Goal: Find specific page/section: Find specific page/section

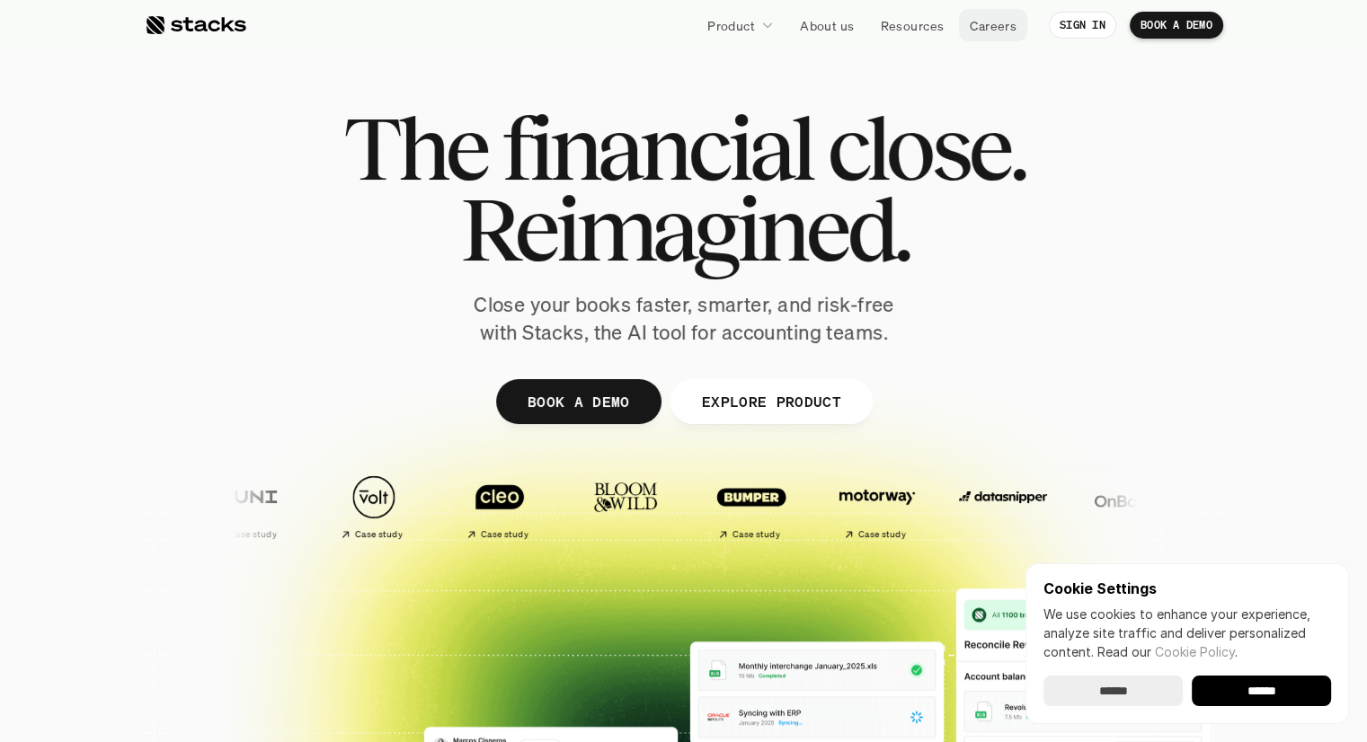
click at [985, 19] on p "Careers" at bounding box center [993, 25] width 47 height 19
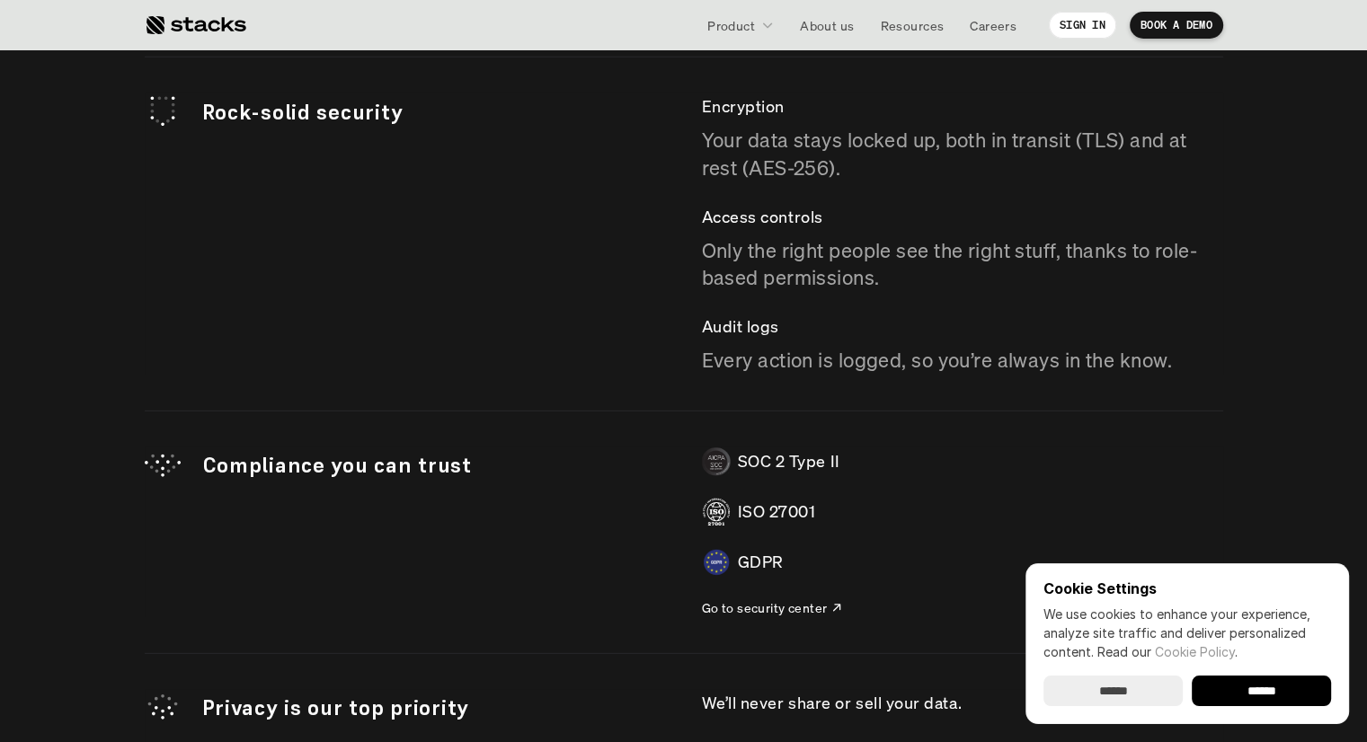
scroll to position [5033, 0]
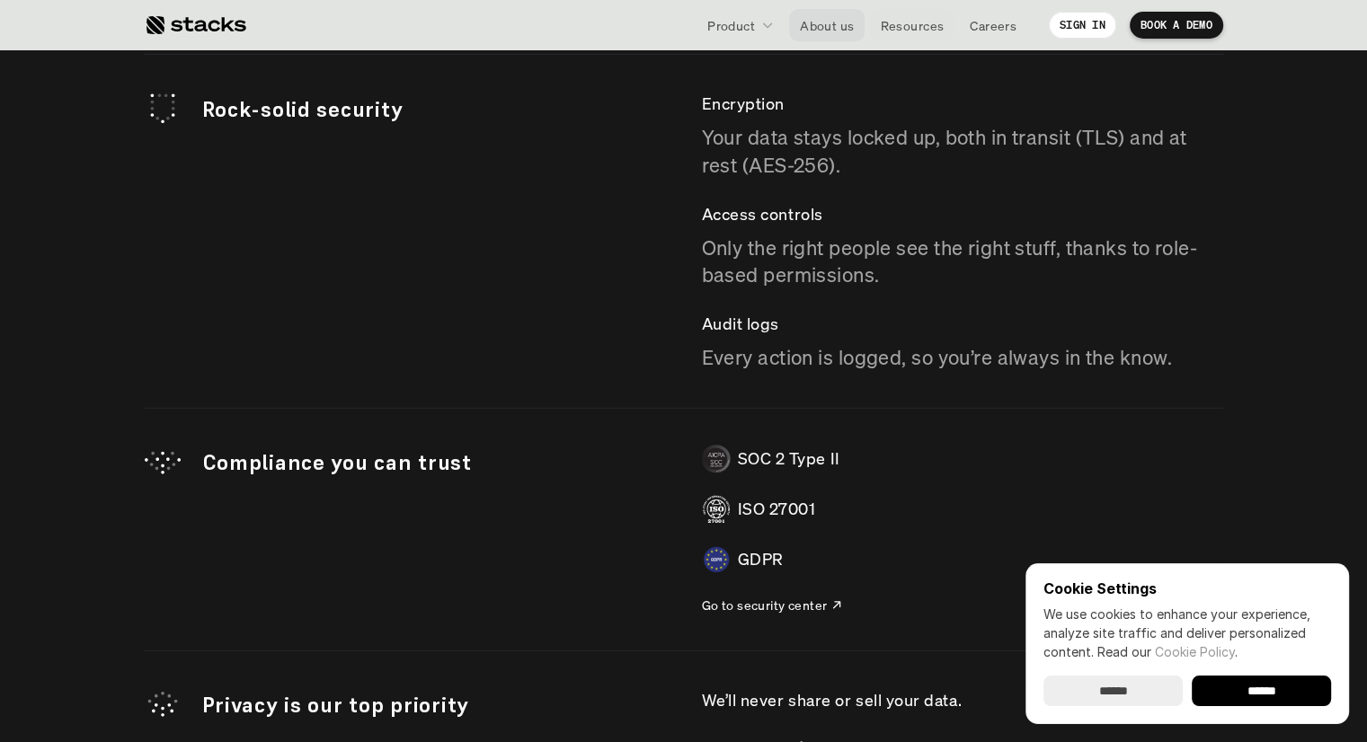
click at [839, 35] on link "About us" at bounding box center [826, 25] width 75 height 32
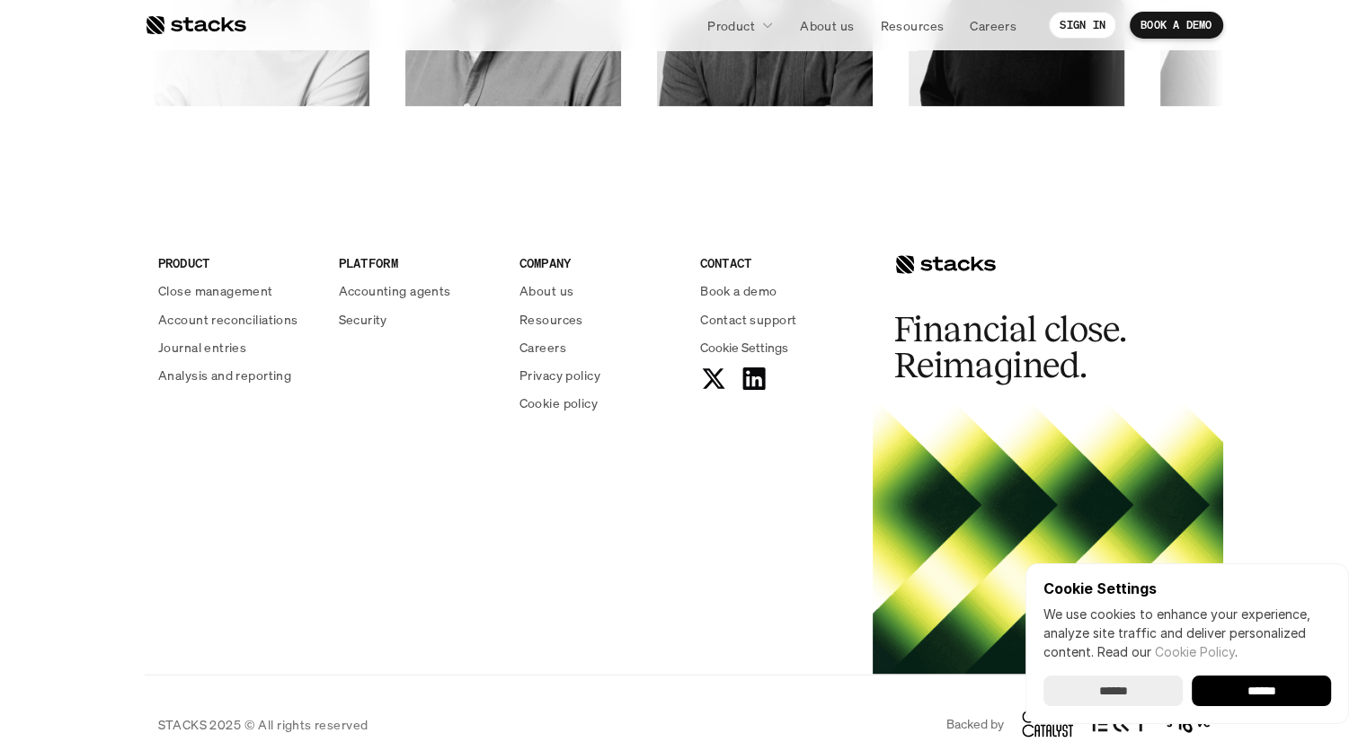
scroll to position [3146, 0]
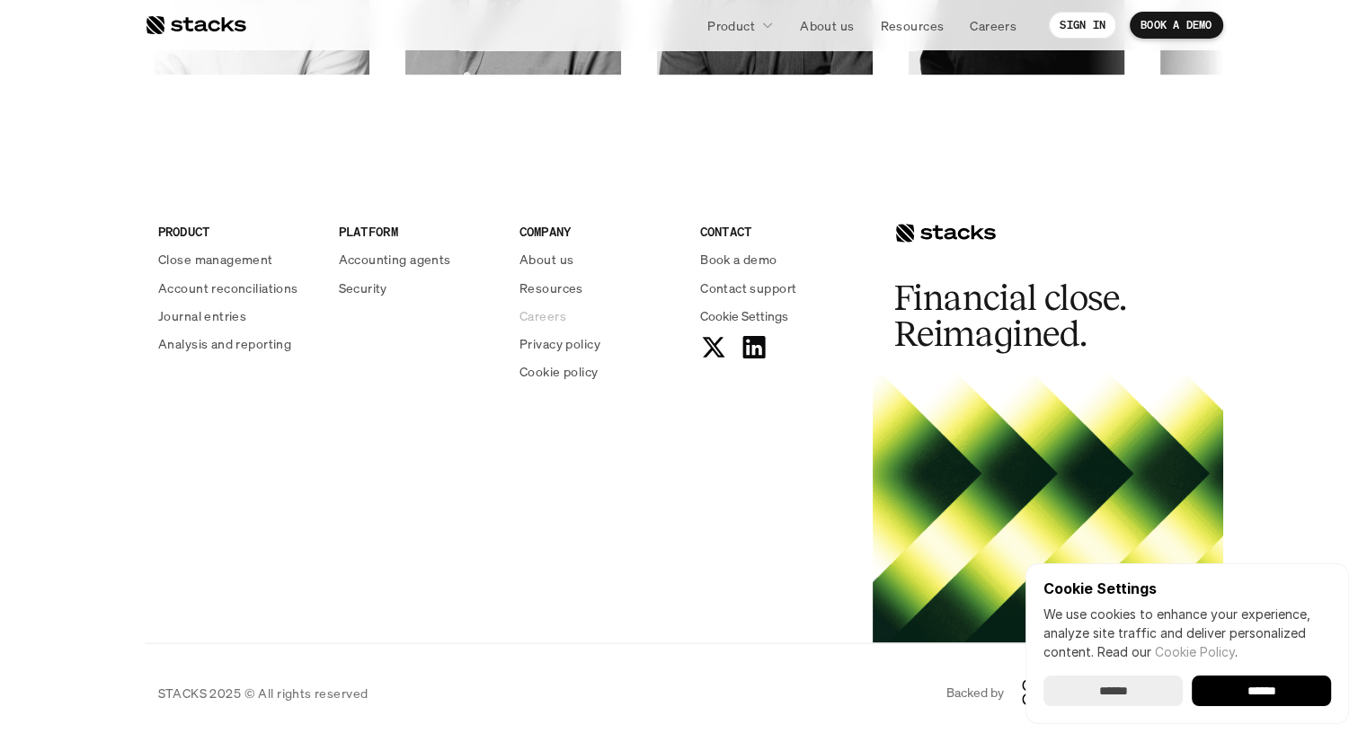
click at [550, 310] on p "Careers" at bounding box center [543, 315] width 47 height 19
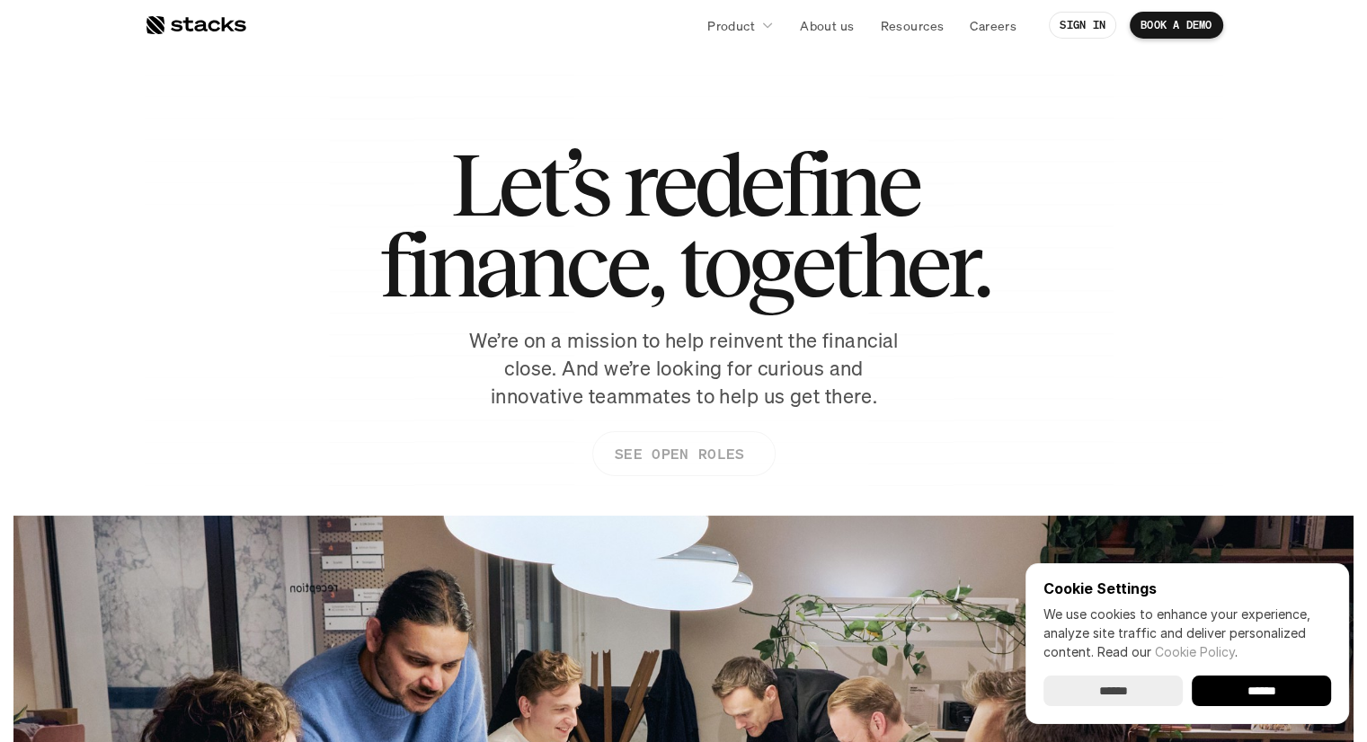
click at [672, 451] on p "SEE OPEN ROLES" at bounding box center [678, 454] width 129 height 26
click at [1203, 15] on link "BOOK A DEMO" at bounding box center [1176, 25] width 93 height 27
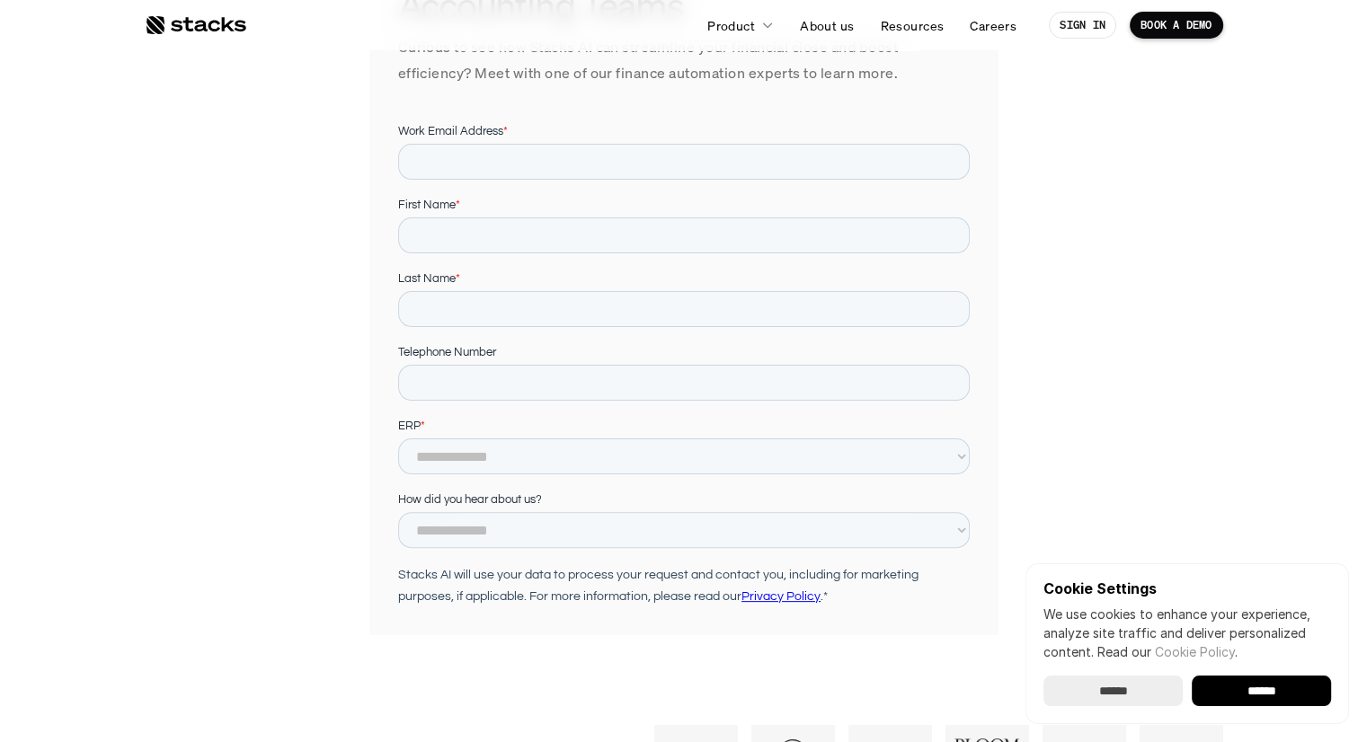
scroll to position [270, 0]
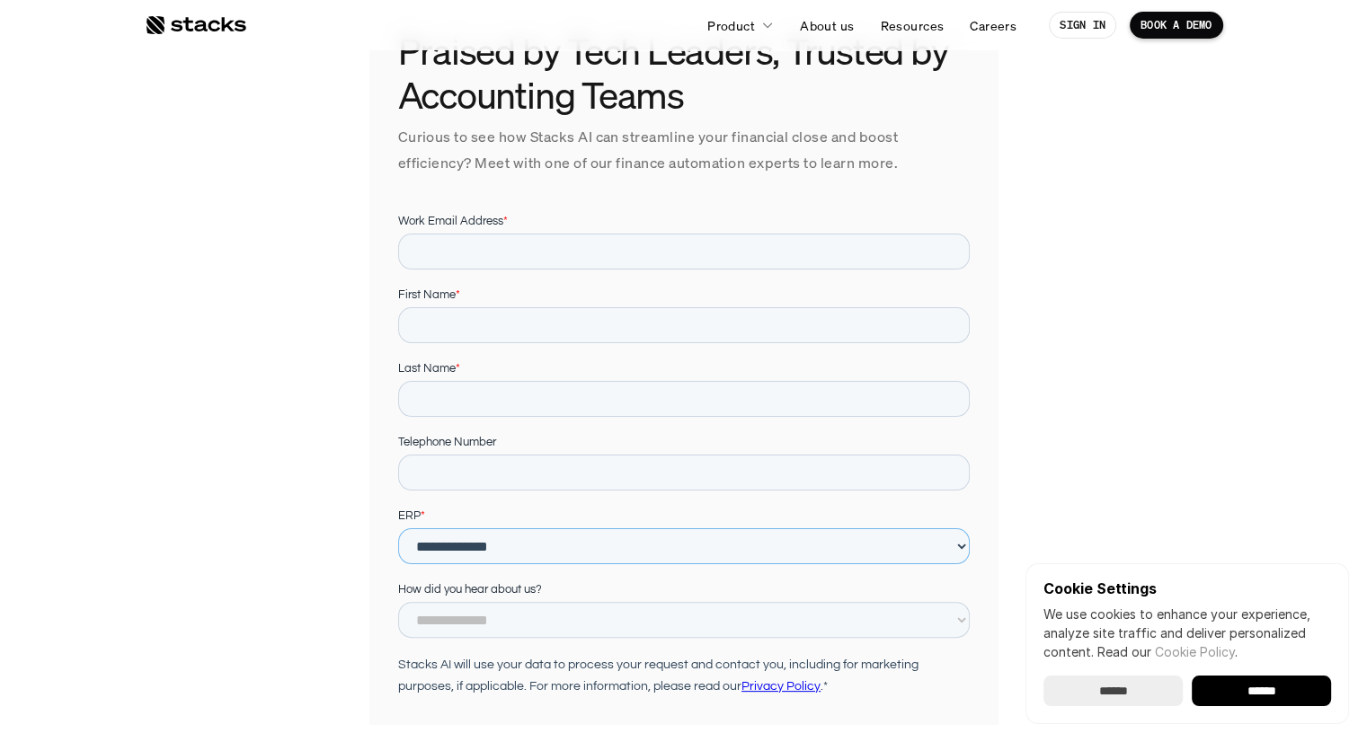
click at [696, 558] on select "**********" at bounding box center [683, 546] width 572 height 36
click at [218, 493] on div "Praised by Tech Leaders, Trusted by Accounting Teams Curious to see how Stacks …" at bounding box center [684, 281] width 1079 height 887
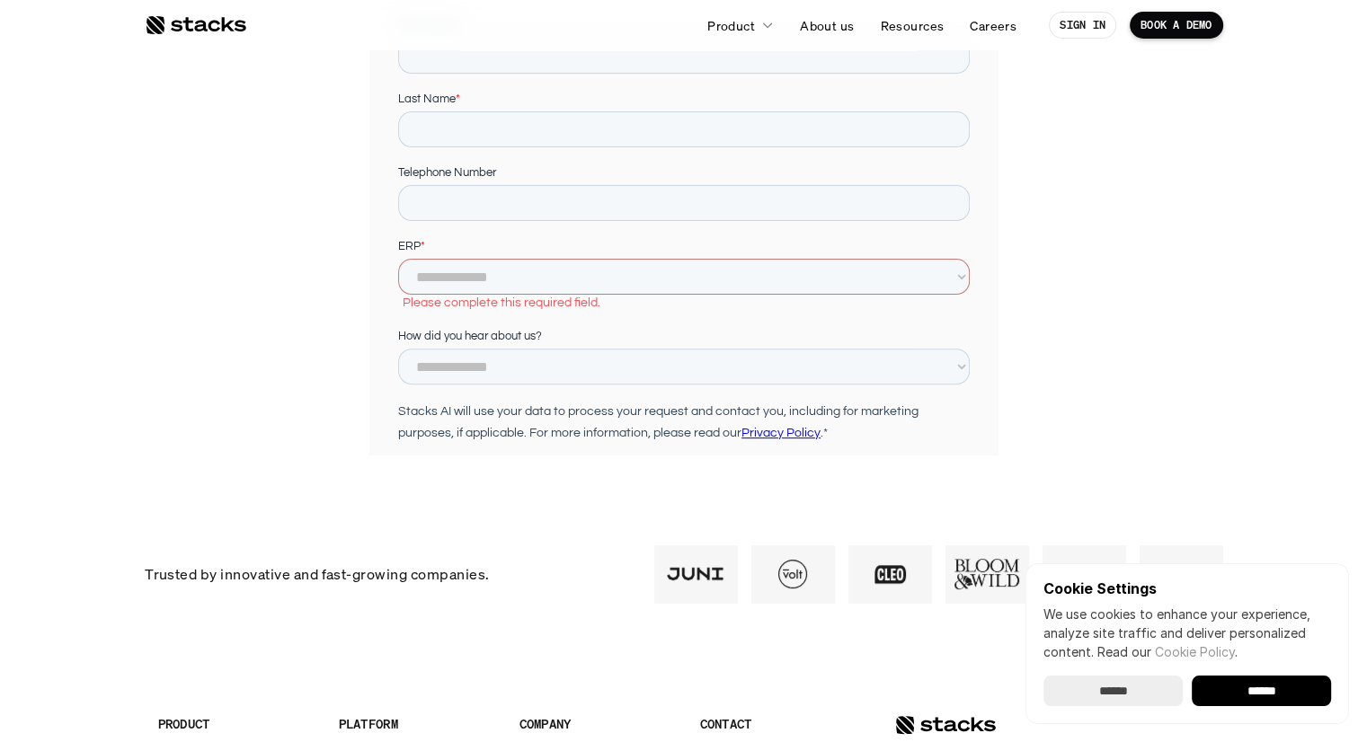
scroll to position [899, 0]
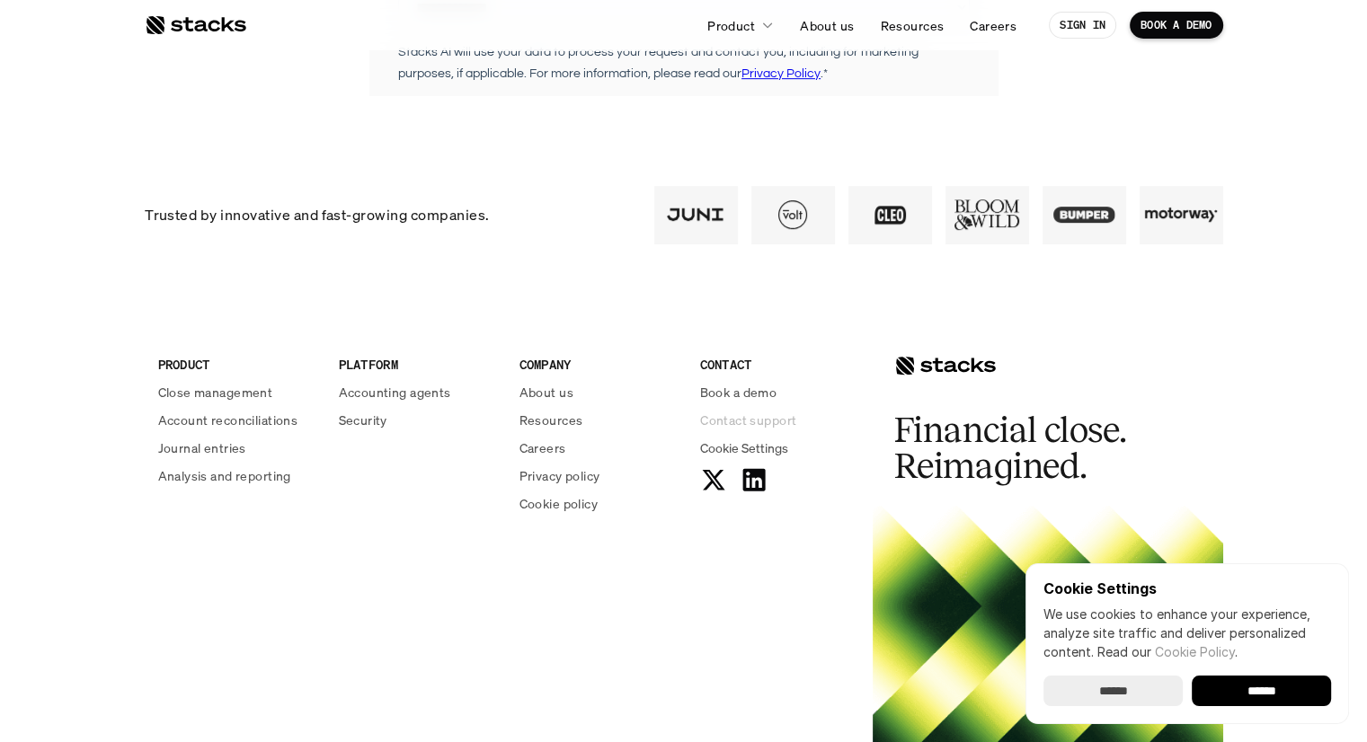
click at [780, 420] on p "Contact support" at bounding box center [748, 420] width 96 height 19
